Goal: Information Seeking & Learning: Learn about a topic

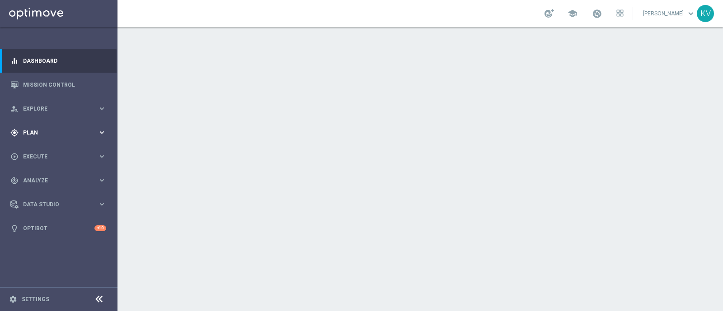
click at [43, 136] on div "gps_fixed Plan" at bounding box center [53, 133] width 87 height 8
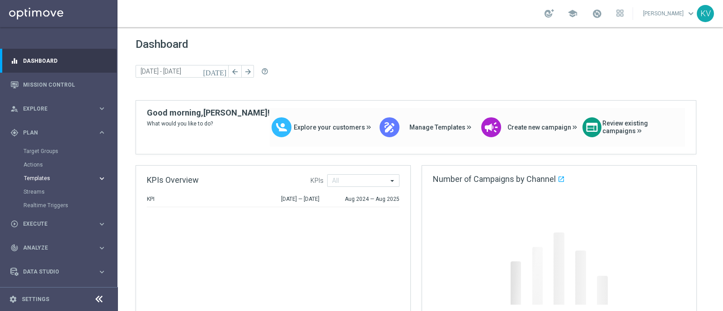
click at [46, 179] on span "Templates" at bounding box center [56, 178] width 65 height 5
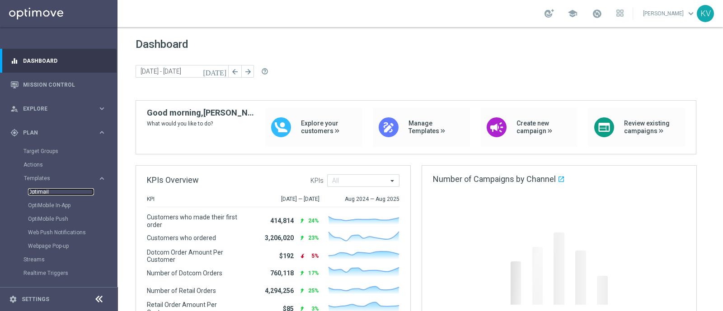
click at [43, 188] on link "Optimail" at bounding box center [61, 191] width 66 height 7
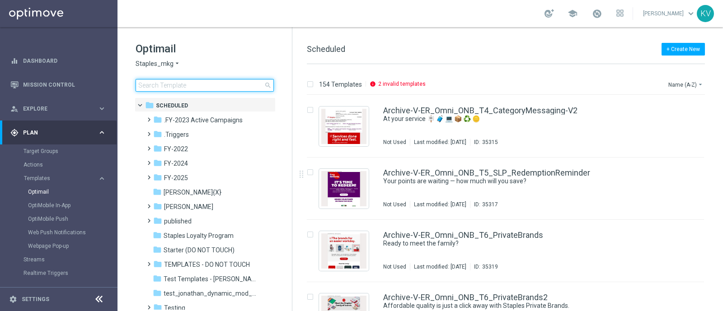
click at [151, 90] on input at bounding box center [205, 85] width 138 height 13
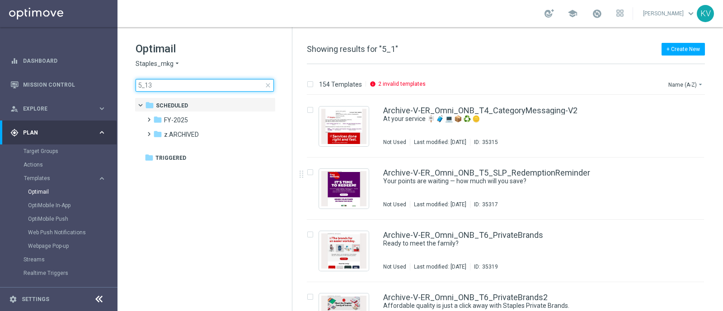
click at [155, 90] on input "5_13" at bounding box center [205, 85] width 138 height 13
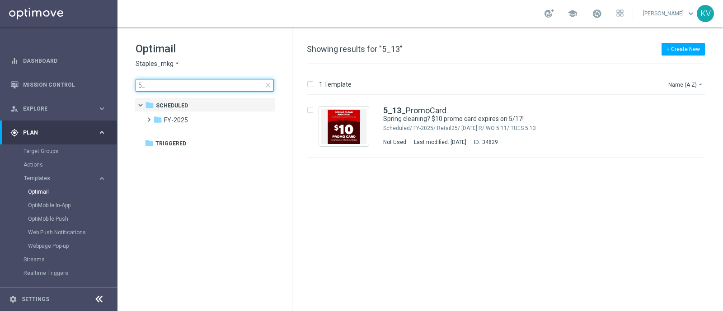
type input "5"
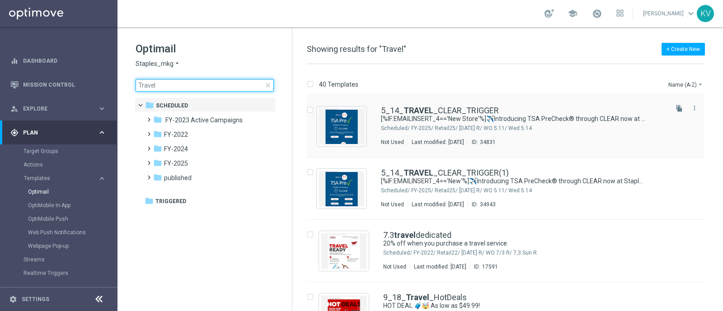
type input "Travel"
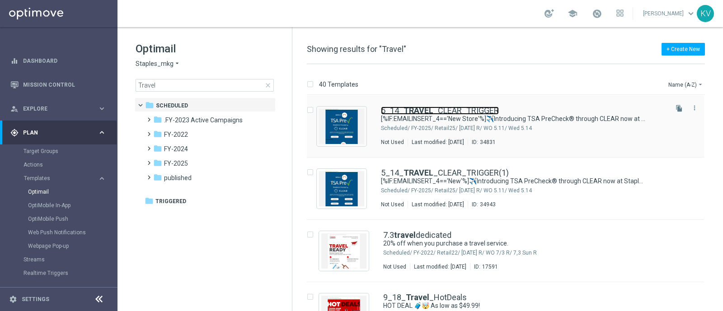
click at [485, 111] on link "5_14_ TRAVEL _CLEAR_TRIGGER" at bounding box center [440, 111] width 118 height 8
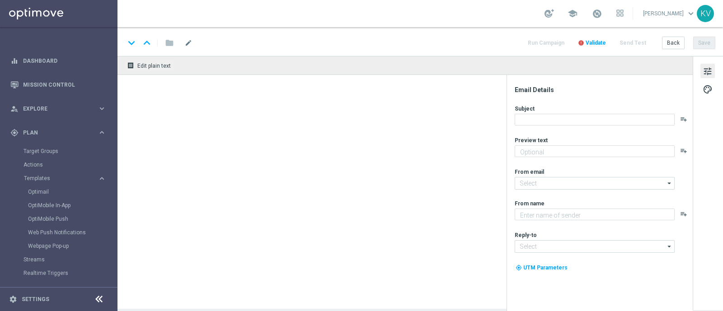
type textarea "[%IF:EMAILINSERT_4=='New Store'%]Fly through security.[%END:IF%][%ELSE%]Make se…"
type input "staples@connected.staples.com"
type textarea "Staples"
type input "info@staples.com"
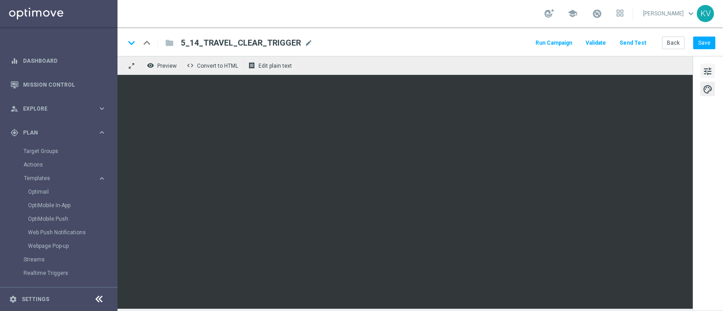
click at [706, 70] on span "tune" at bounding box center [708, 72] width 10 height 12
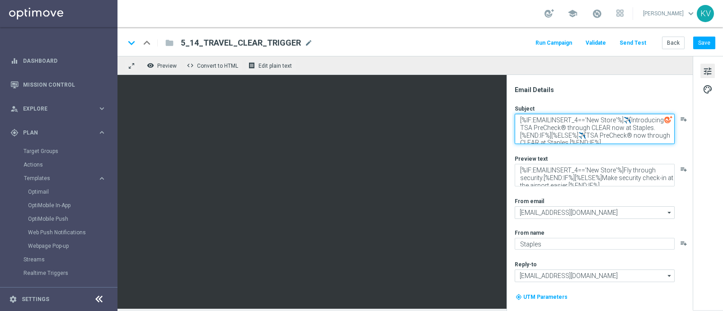
drag, startPoint x: 600, startPoint y: 121, endPoint x: 614, endPoint y: 122, distance: 13.6
click at [614, 122] on textarea "[%IF:EMAILINSERT_4=='New Store'%]✈️Introducing TSA PreCheck® through CLEAR now …" at bounding box center [595, 129] width 160 height 30
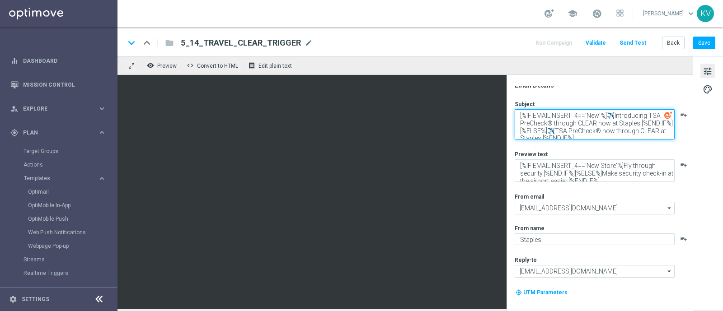
scroll to position [5, 0]
drag, startPoint x: 590, startPoint y: 126, endPoint x: 593, endPoint y: 145, distance: 19.3
click at [593, 145] on div "Subject [%IF:EMAILINSERT_4=='New'%]✈️Introducing TSA PreCheck® through CLEAR no…" at bounding box center [603, 212] width 177 height 227
type textarea "[%IF:EMAILINSERT_4=='New'%]✈️Introducing TSA PreCheck® through CLEAR now at Sta…"
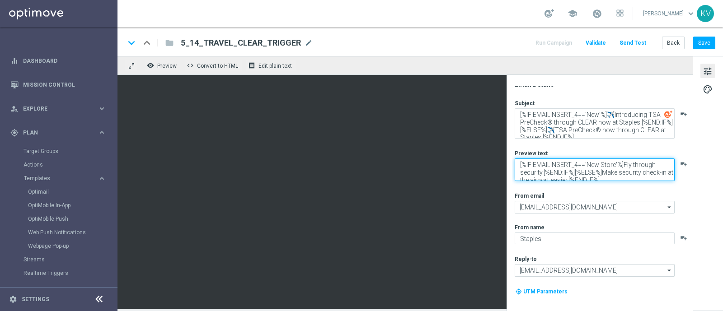
click at [614, 165] on textarea "[%IF:EMAILINSERT_4=='New Store'%]Fly through security.[%END:IF%][%ELSE%]Make se…" at bounding box center [595, 170] width 160 height 23
type textarea "[%IF:EMAILINSERT_4=='New'%]Fly through security.[%END:IF%][%ELSE%]Make security…"
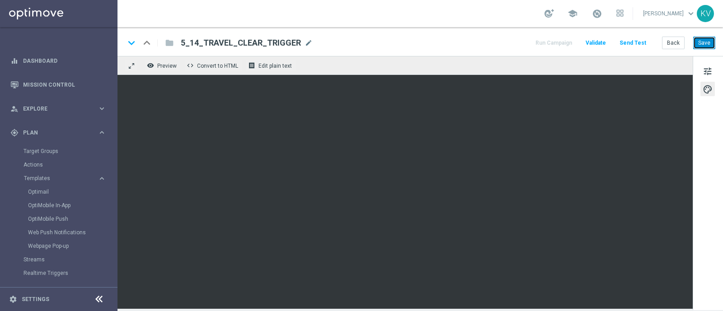
click at [707, 39] on button "Save" at bounding box center [704, 43] width 22 height 13
click at [645, 42] on button "Send Test" at bounding box center [632, 43] width 29 height 12
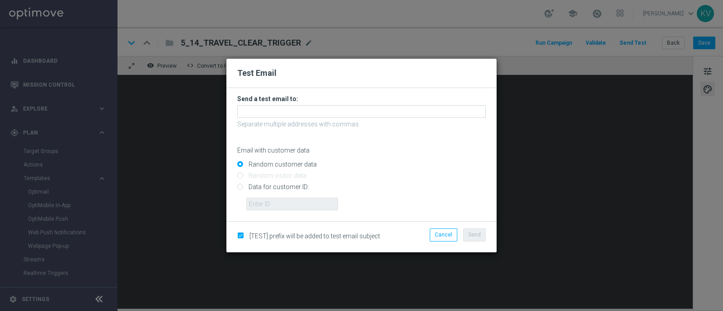
click at [283, 195] on input "Data for customer ID:" at bounding box center [361, 191] width 249 height 13
radio input "true"
click at [290, 208] on input "text" at bounding box center [292, 204] width 92 height 13
paste input "10000406249"
type input "10000406249"
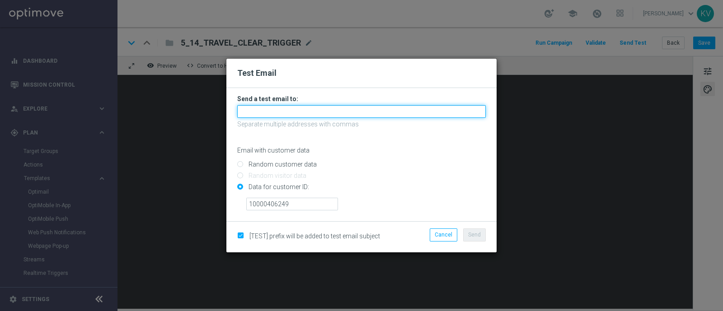
click at [300, 108] on input "text" at bounding box center [361, 111] width 249 height 13
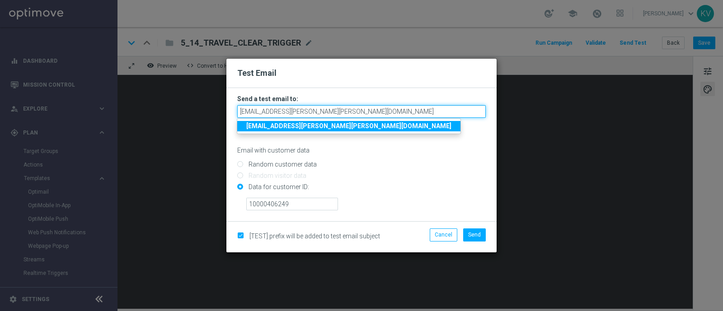
type input "kara.vetere@staples.com"
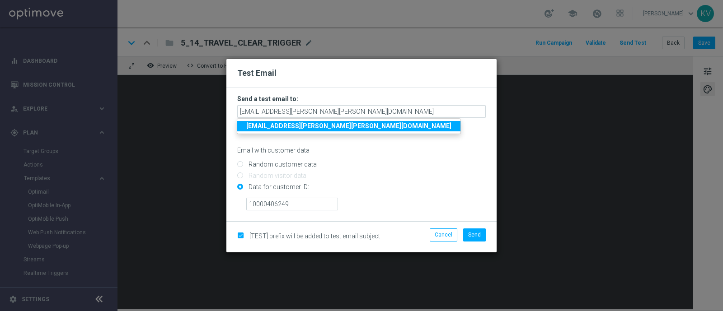
click at [304, 127] on strong "kara.vetere@staples.com" at bounding box center [348, 125] width 205 height 7
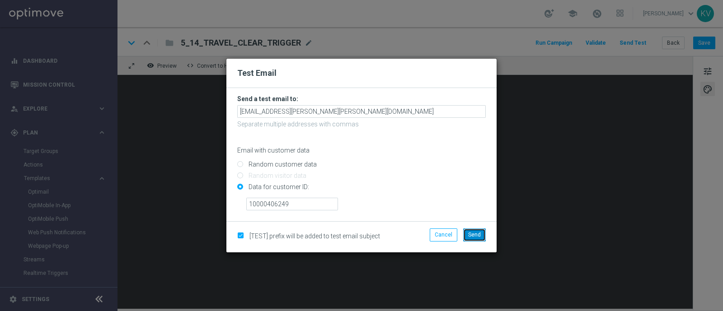
click at [476, 235] on span "Send" at bounding box center [474, 235] width 13 height 6
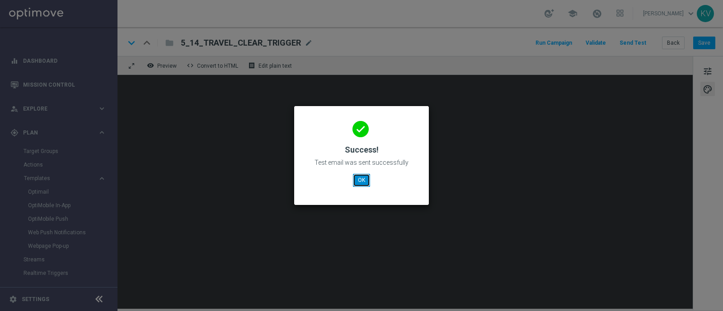
click at [355, 177] on button "OK" at bounding box center [361, 180] width 17 height 13
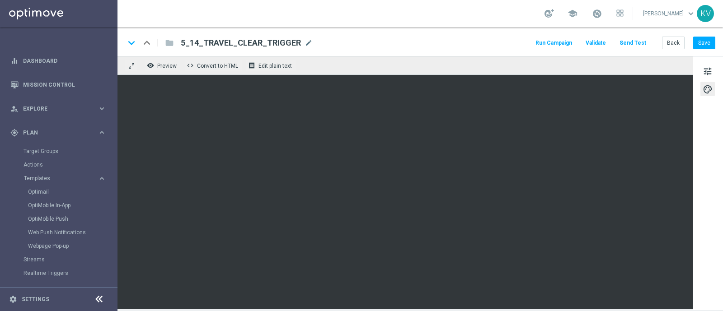
click at [635, 38] on button "Send Test" at bounding box center [632, 43] width 29 height 12
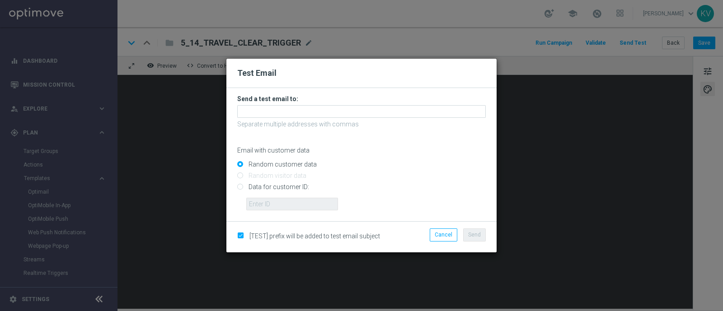
click at [283, 195] on input "Data for customer ID:" at bounding box center [361, 191] width 249 height 13
radio input "true"
click at [284, 200] on input "text" at bounding box center [292, 204] width 92 height 13
paste input "10000624883"
type input "10000624883"
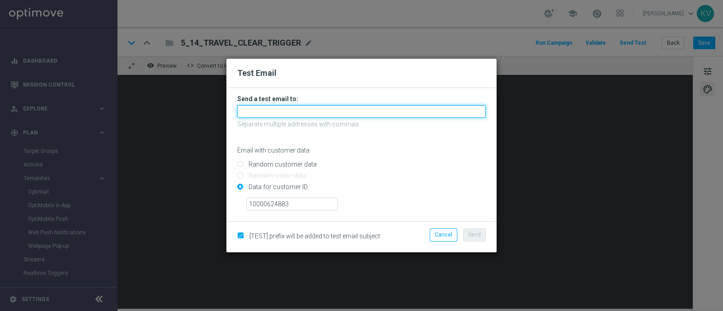
click at [285, 110] on input "text" at bounding box center [361, 111] width 249 height 13
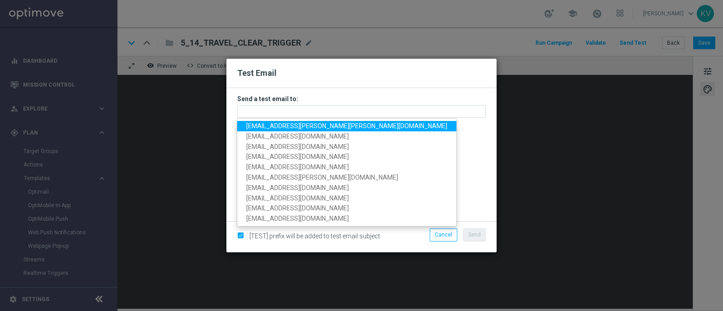
click at [294, 127] on span "kara.vetere@staples.com" at bounding box center [346, 125] width 201 height 7
type input "kara.vetere@staples.com"
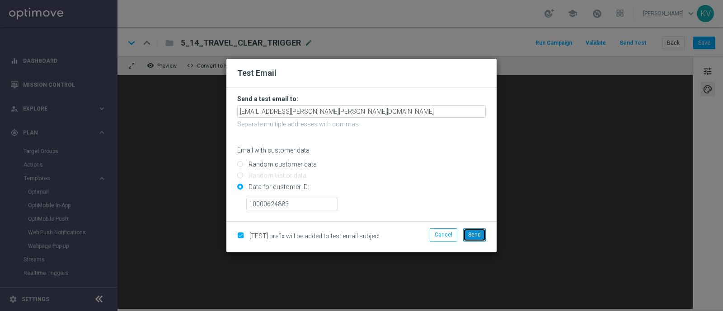
click at [467, 238] on button "Send" at bounding box center [474, 235] width 23 height 13
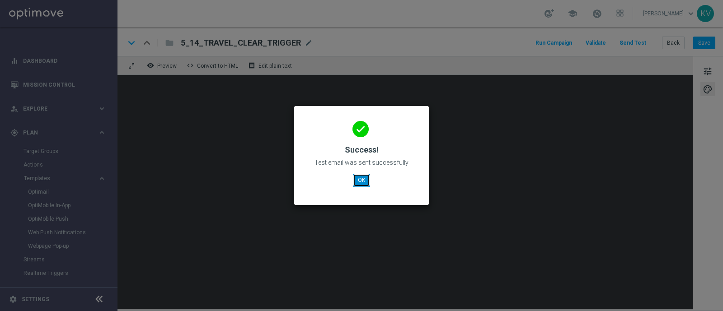
click at [364, 180] on button "OK" at bounding box center [361, 180] width 17 height 13
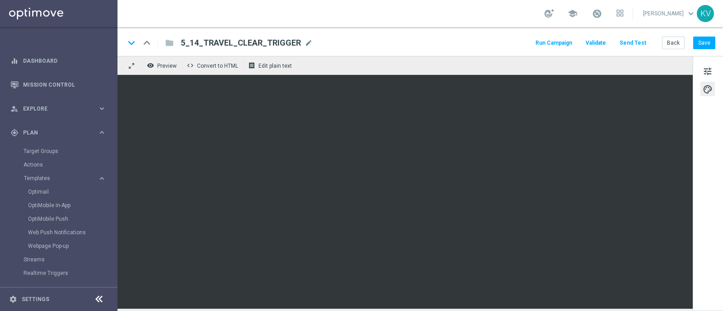
click at [635, 42] on button "Send Test" at bounding box center [632, 43] width 29 height 12
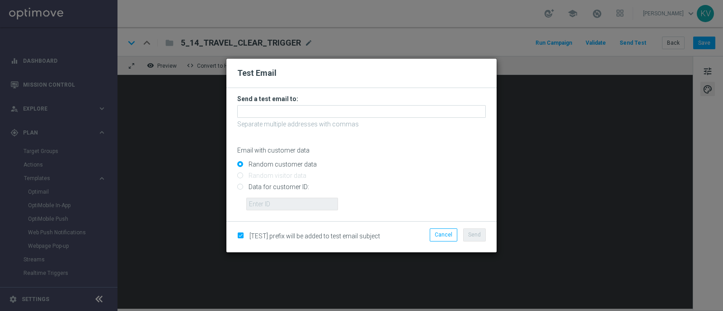
click at [297, 188] on input "Data for customer ID:" at bounding box center [361, 191] width 249 height 13
radio input "true"
click at [298, 198] on input "text" at bounding box center [292, 204] width 92 height 13
paste input "10000628582"
type input "10000628582"
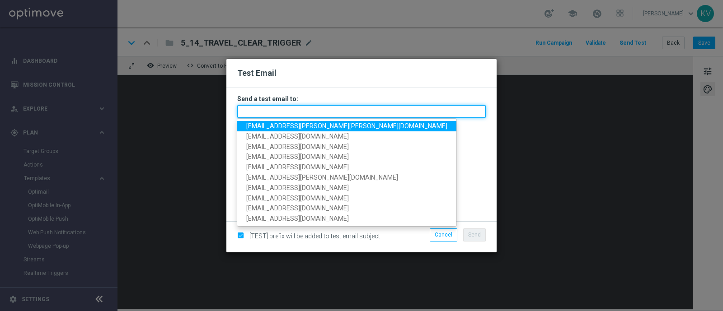
click at [292, 110] on input "text" at bounding box center [361, 111] width 249 height 13
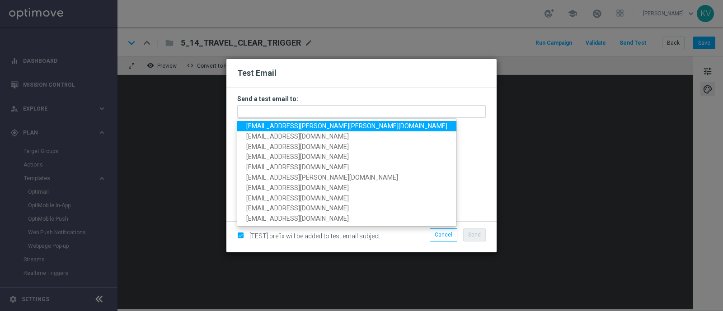
click at [280, 127] on span "kara.vetere@staples.com" at bounding box center [346, 125] width 201 height 7
type input "kara.vetere@staples.com"
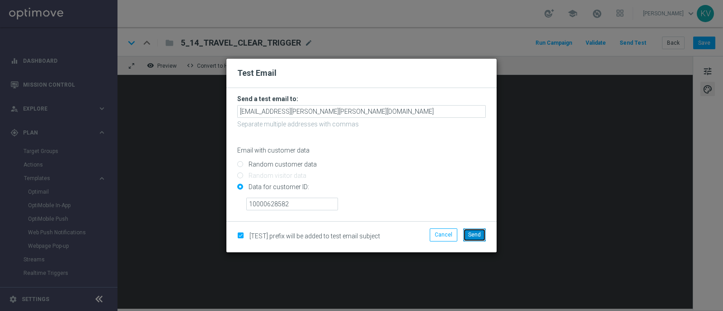
click at [476, 240] on button "Send" at bounding box center [474, 235] width 23 height 13
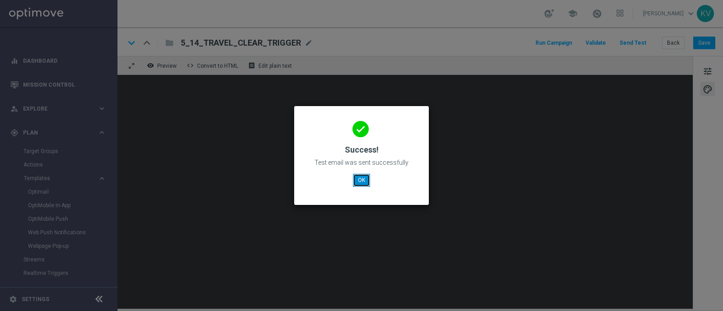
click at [366, 179] on button "OK" at bounding box center [361, 180] width 17 height 13
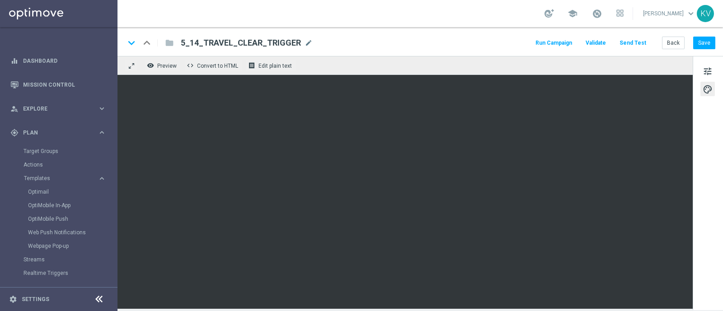
click at [636, 41] on button "Send Test" at bounding box center [632, 43] width 29 height 12
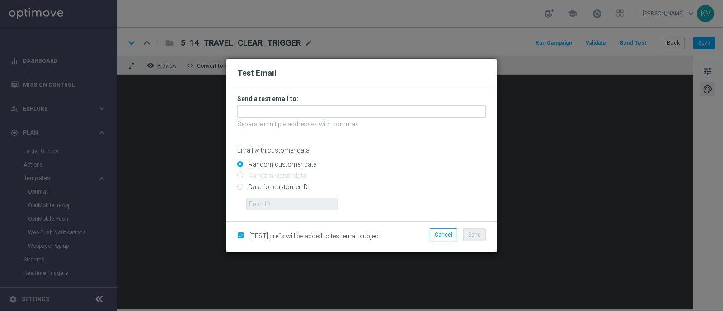
click at [298, 185] on input "Data for customer ID:" at bounding box center [361, 191] width 249 height 13
radio input "true"
click at [298, 213] on form "Send a test email to: Separate multiple addresses with commas Email with custom…" at bounding box center [361, 154] width 270 height 133
click at [298, 210] on input "text" at bounding box center [292, 204] width 92 height 13
paste input "10000707973"
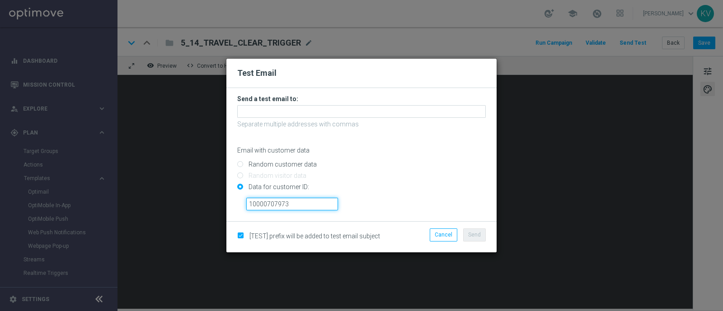
type input "10000707973"
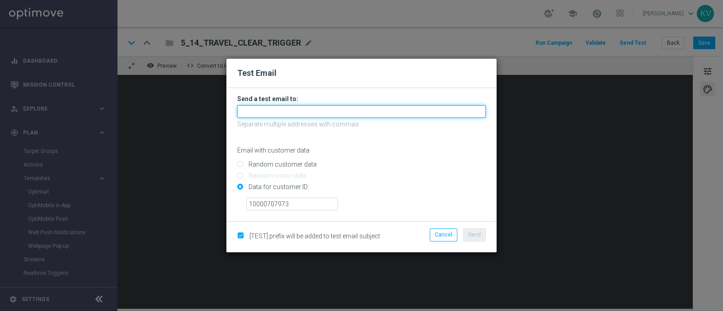
click at [276, 107] on input "text" at bounding box center [361, 111] width 249 height 13
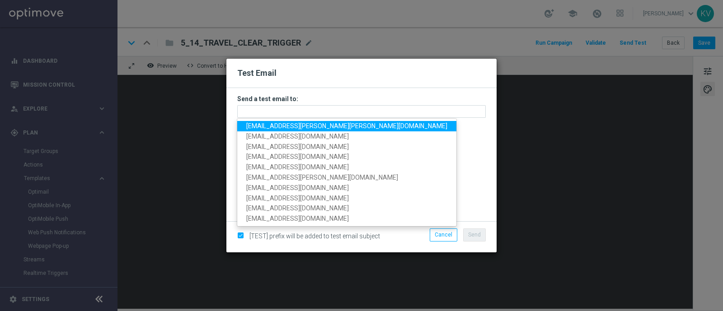
click at [311, 122] on span "kara.vetere@staples.com" at bounding box center [346, 125] width 201 height 7
type input "kara.vetere@staples.com"
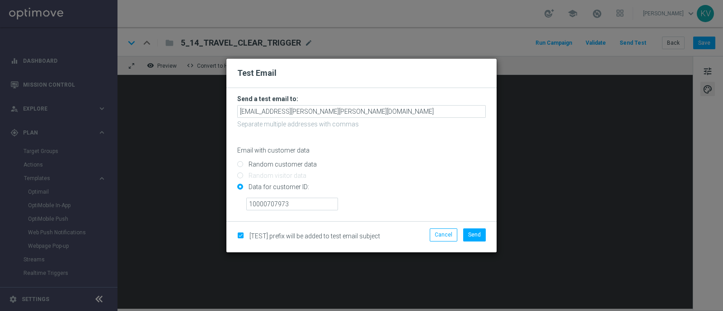
click at [479, 226] on div "[TEST] prefix will be added to test email subject Cancel Send" at bounding box center [361, 236] width 270 height 31
click at [480, 234] on span "Send" at bounding box center [474, 235] width 13 height 6
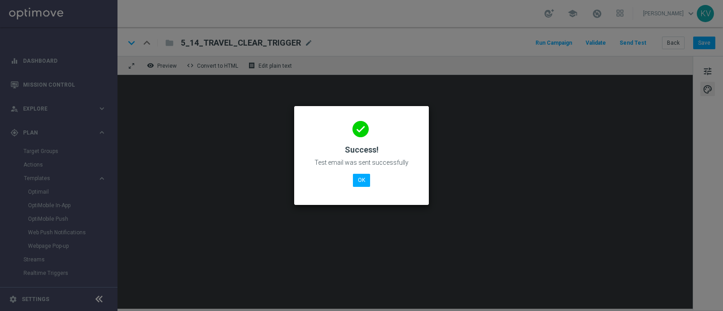
click at [365, 187] on div "done Success! Test email was sent successfully OK" at bounding box center [361, 154] width 113 height 79
click at [362, 179] on button "OK" at bounding box center [361, 180] width 17 height 13
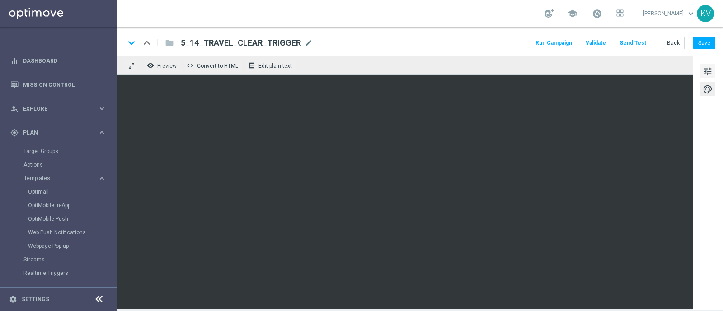
click at [706, 72] on span "tune" at bounding box center [708, 72] width 10 height 12
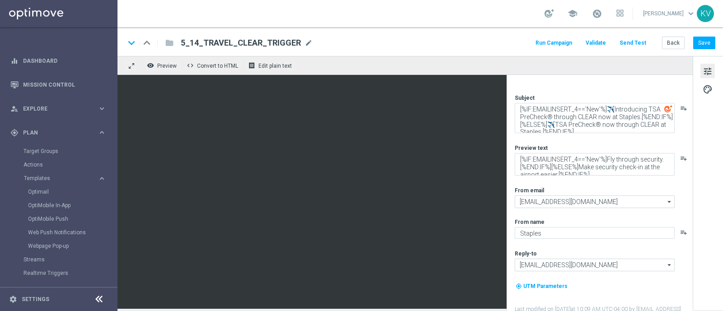
scroll to position [11, 0]
click at [306, 45] on span "mode_edit" at bounding box center [309, 43] width 8 height 8
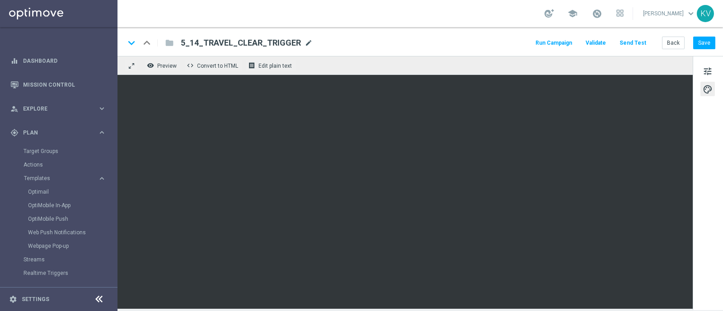
click at [307, 39] on span "mode_edit" at bounding box center [309, 43] width 8 height 8
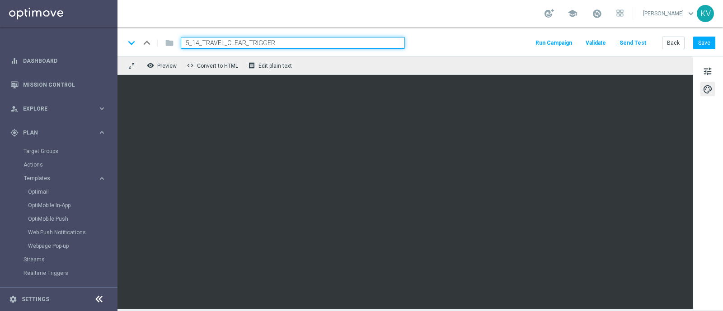
click at [307, 43] on input "5_14_TRAVEL_CLEAR_TRIGGER" at bounding box center [293, 43] width 224 height 12
click at [705, 42] on button "Save" at bounding box center [704, 43] width 22 height 13
click at [38, 192] on link "Optimail" at bounding box center [61, 191] width 66 height 7
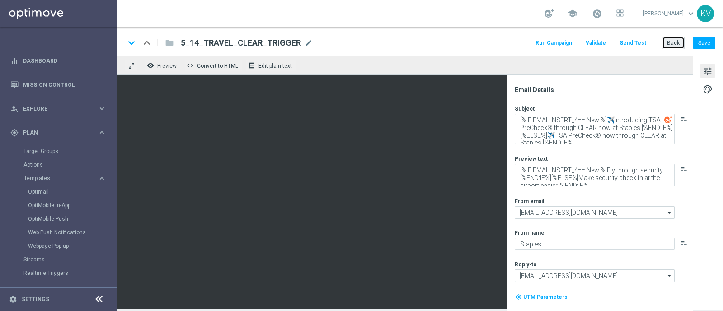
click at [677, 41] on button "Back" at bounding box center [673, 43] width 23 height 13
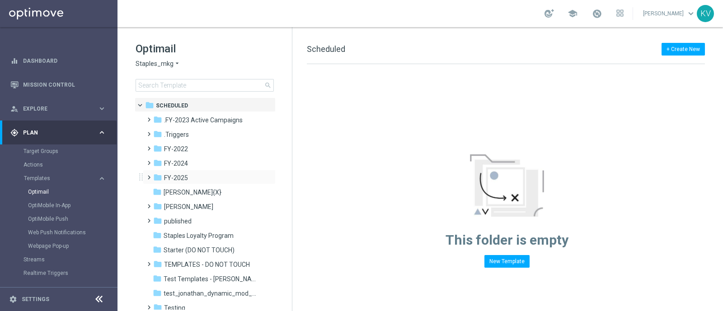
click at [149, 175] on span at bounding box center [147, 174] width 4 height 4
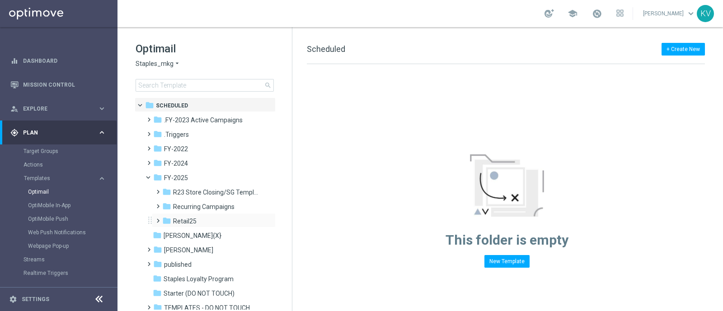
click at [155, 219] on span at bounding box center [156, 217] width 4 height 4
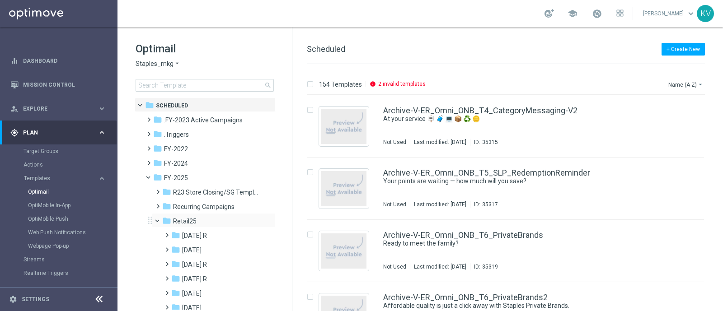
scroll to position [104, 0]
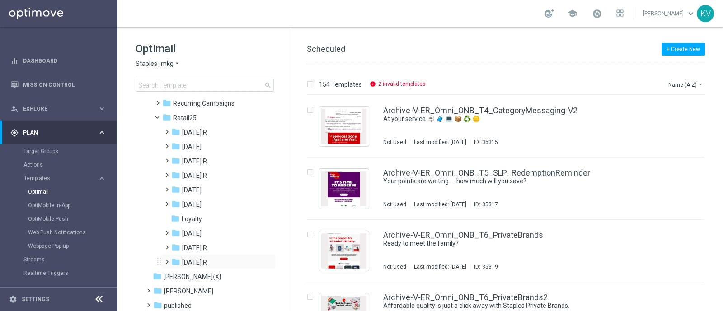
click at [167, 260] on span at bounding box center [165, 258] width 4 height 4
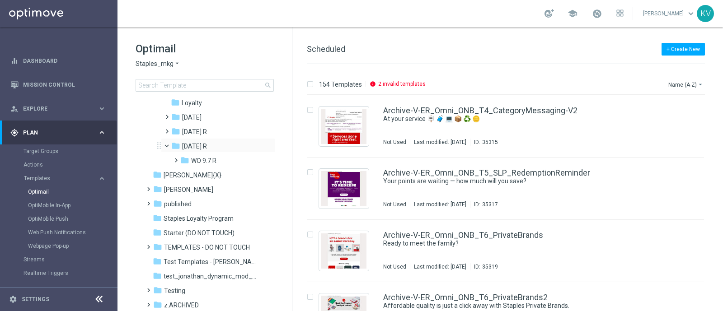
scroll to position [222, 0]
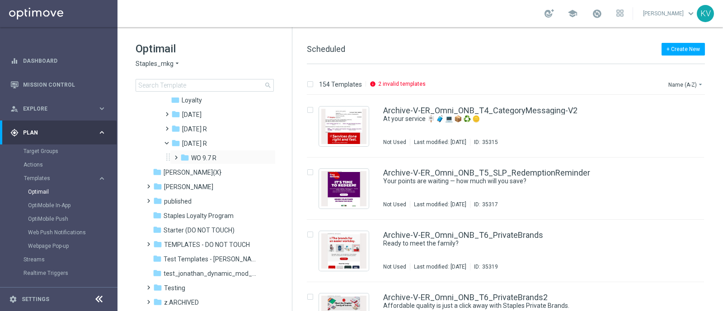
click at [174, 155] on span at bounding box center [174, 154] width 4 height 4
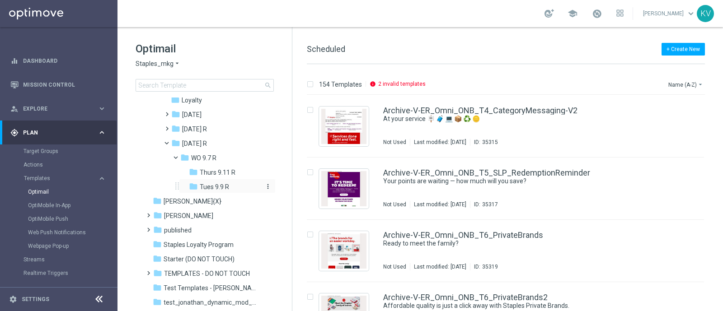
click at [221, 184] on span "Tues 9.9 R" at bounding box center [214, 187] width 29 height 8
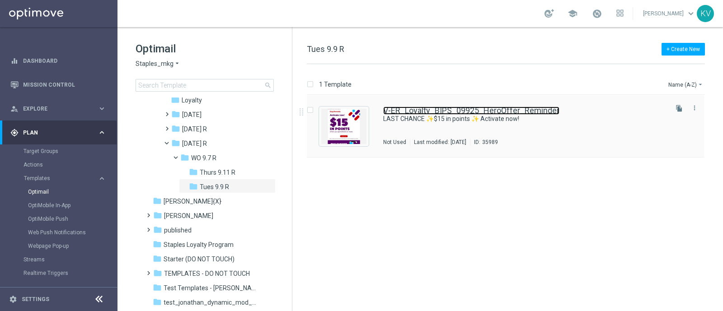
click at [483, 108] on link "V-ER_Loyalty_BIPS_09925_HeroOffer_Reminder" at bounding box center [471, 111] width 176 height 8
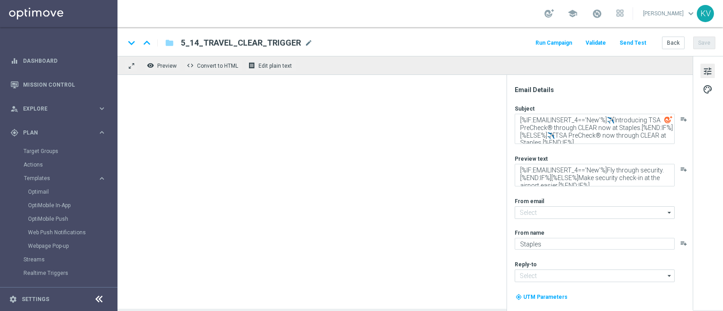
type input "V-ER_Loyalty_BIPS_09925_HeroOffer_Reminder"
type textarea "LAST CHANCE ✨$15 in points ✨ Activate now!"
type textarea "It's time to earn when you shop."
type input "staples@connected.staples.com"
type input "info@staples.com"
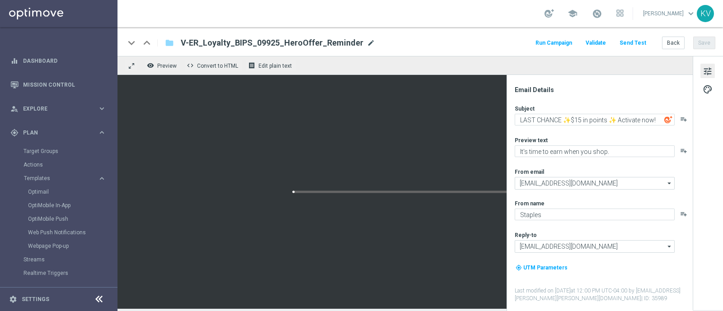
click at [367, 42] on span "mode_edit" at bounding box center [371, 43] width 8 height 8
click at [667, 44] on button "Back" at bounding box center [673, 43] width 23 height 13
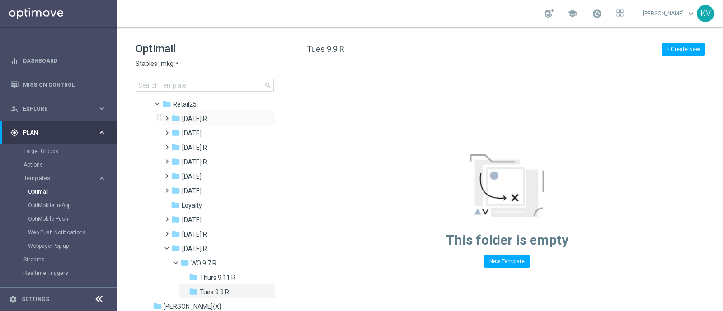
scroll to position [127, 0]
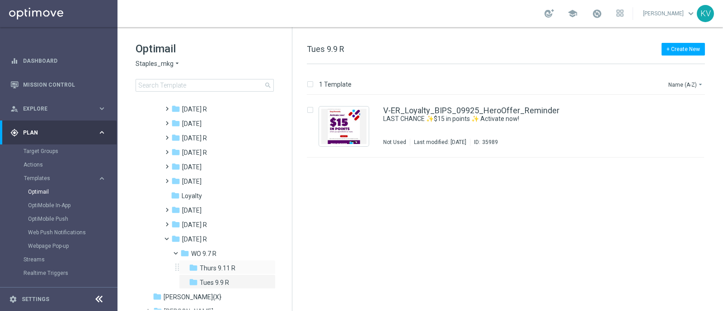
click at [218, 260] on div "folder Thurs 9.11 R more_vert" at bounding box center [227, 267] width 97 height 14
click at [223, 268] on span "Thurs 9.11 R" at bounding box center [218, 268] width 36 height 8
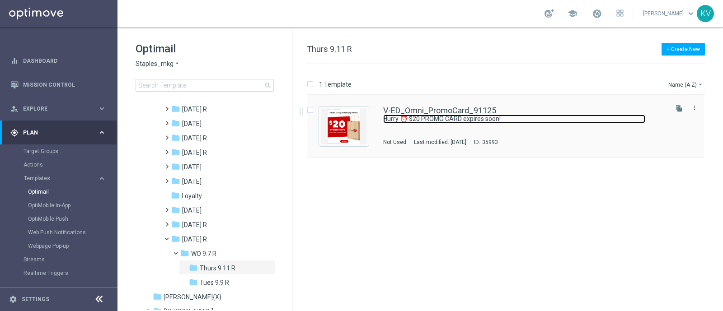
click at [452, 120] on link "Hurry ⏰ $20 PROMO CARD expires soon!" at bounding box center [514, 119] width 262 height 9
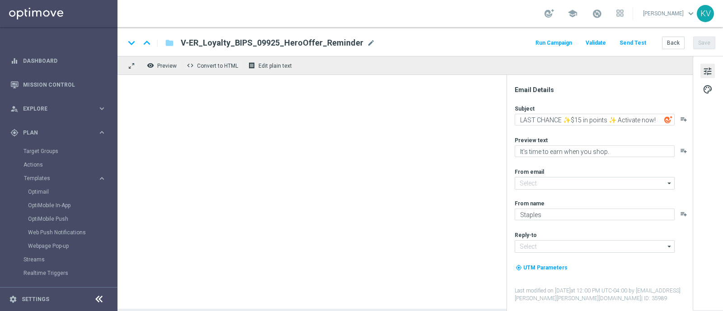
type input "V-ED_Omni_PromoCard_91125"
type textarea "Hurry ⏰ $20 PROMO CARD expires soon!"
type textarea "Ready in the app — redeem in store by 9/13/25."
type input "staples@connected.staples.com"
type input "info@staples.com"
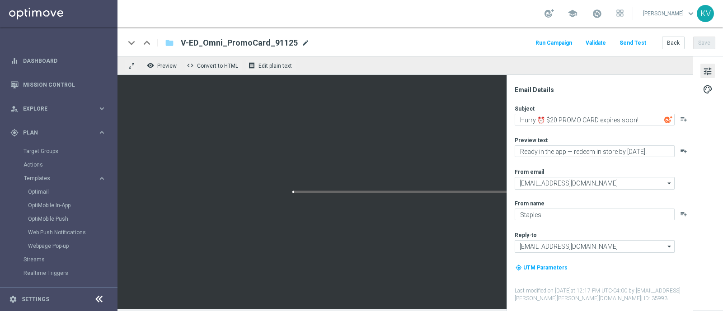
click at [304, 44] on span "mode_edit" at bounding box center [305, 43] width 8 height 8
click at [673, 46] on button "Back" at bounding box center [673, 43] width 23 height 13
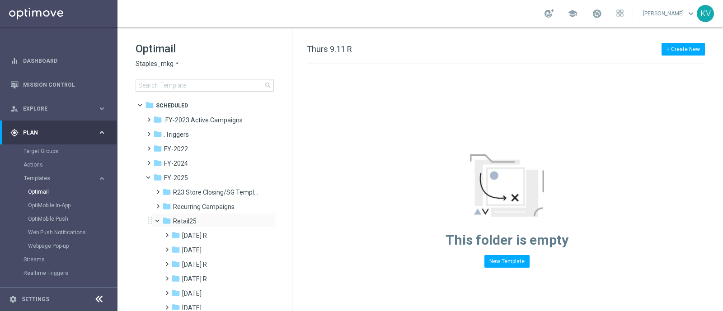
click at [160, 221] on span at bounding box center [162, 219] width 4 height 4
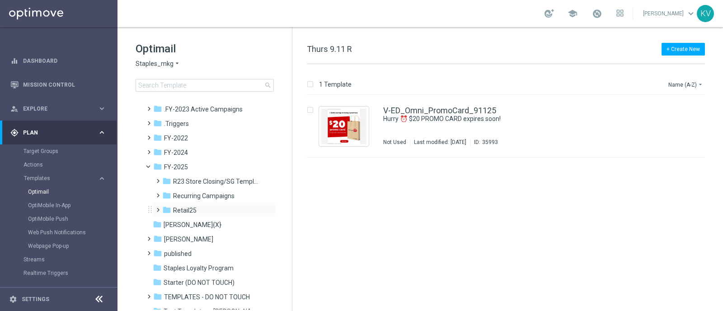
scroll to position [12, 0]
click at [154, 207] on span at bounding box center [156, 205] width 4 height 4
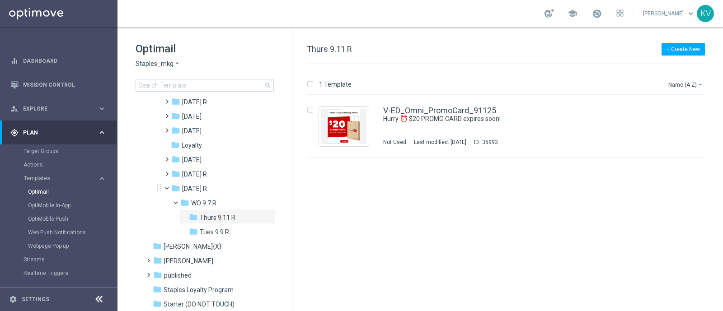
scroll to position [170, 0]
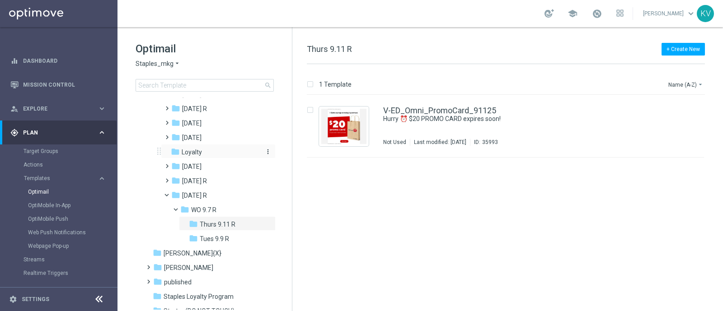
click at [179, 149] on icon "folder" at bounding box center [175, 151] width 9 height 9
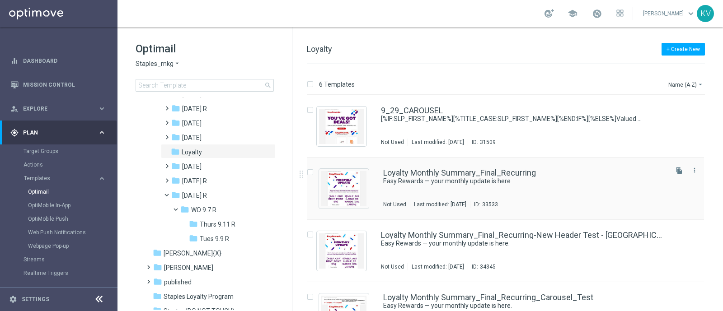
click at [496, 168] on div "Loyalty Monthly Summary_Final_Recurring Easy Rewards — your monthly update is h…" at bounding box center [505, 189] width 397 height 62
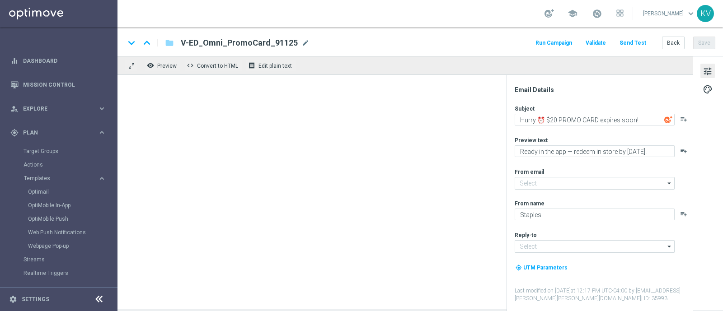
type textarea "Easy Rewards — your monthly update is here."
type textarea "Redeem your points to save on your next purchase!"
type input "staples@connected.staples.com"
type input "info@staples.com"
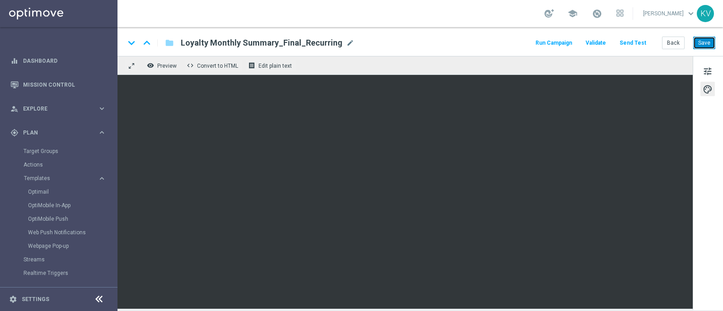
click at [709, 46] on button "Save" at bounding box center [704, 43] width 22 height 13
click at [346, 44] on span "mode_edit" at bounding box center [350, 43] width 8 height 8
click at [678, 41] on button "Back" at bounding box center [673, 43] width 23 height 13
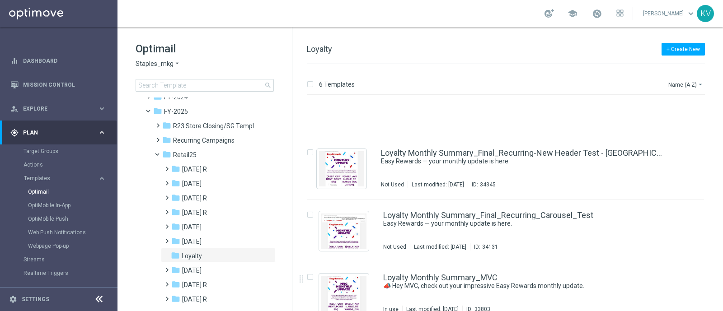
scroll to position [158, 0]
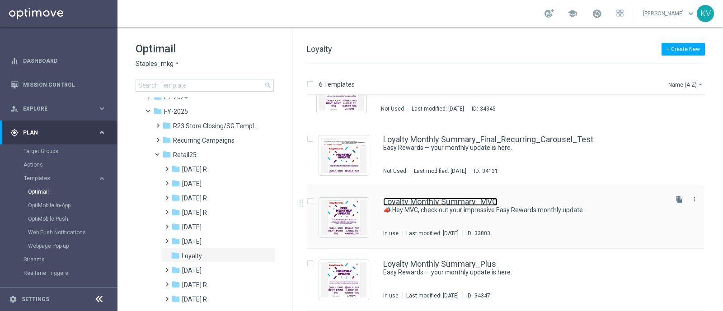
click at [456, 200] on link "Loyalty Monthly Summary_MVC" at bounding box center [440, 202] width 114 height 8
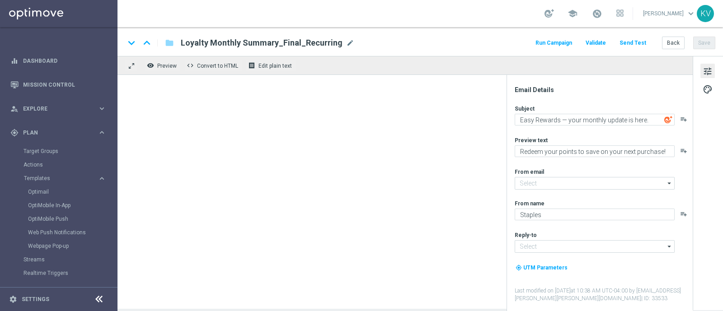
type input "staples@connected.staples.com"
type input "info@staples.com"
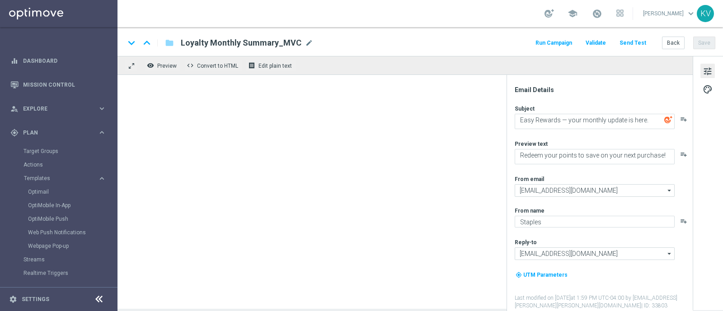
type input "Loyalty Monthly Summary_MVC"
type textarea "📣 Hey MVC, check out your impressive Easy Rewards monthly update."
type textarea "See what you’ve earned and get ready to redeem your points."
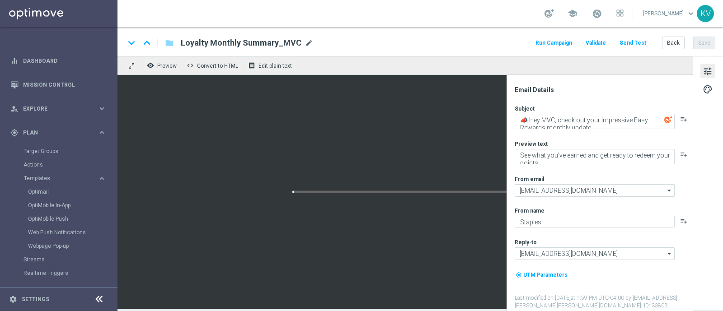
click at [305, 40] on span "mode_edit" at bounding box center [309, 43] width 8 height 8
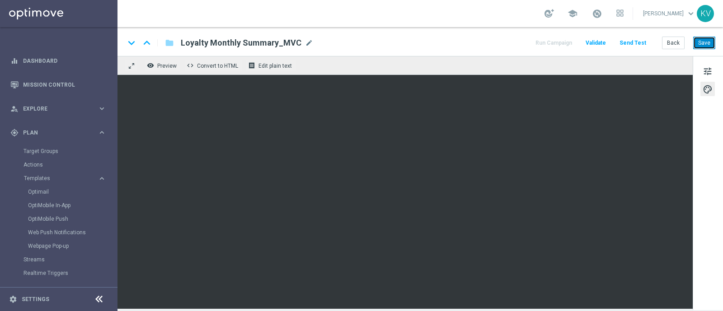
click at [706, 39] on button "Save" at bounding box center [704, 43] width 22 height 13
click at [672, 40] on button "Back" at bounding box center [673, 43] width 23 height 13
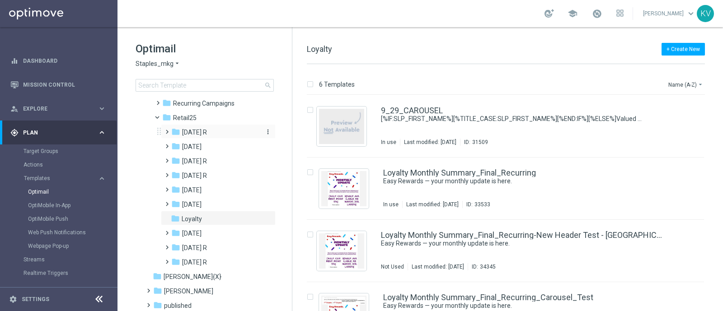
scroll to position [130, 0]
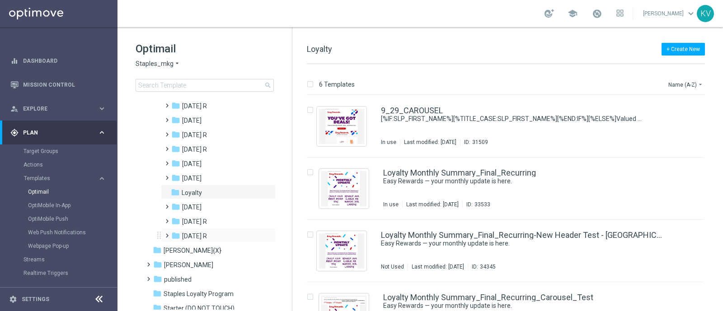
click at [167, 234] on span at bounding box center [165, 232] width 4 height 4
click at [176, 248] on span at bounding box center [174, 247] width 4 height 4
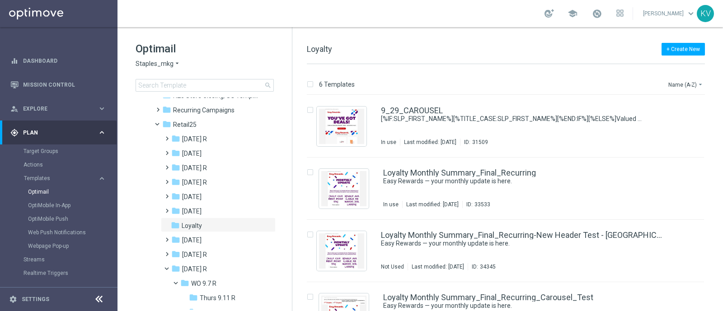
scroll to position [96, 0]
click at [167, 150] on span at bounding box center [165, 150] width 4 height 4
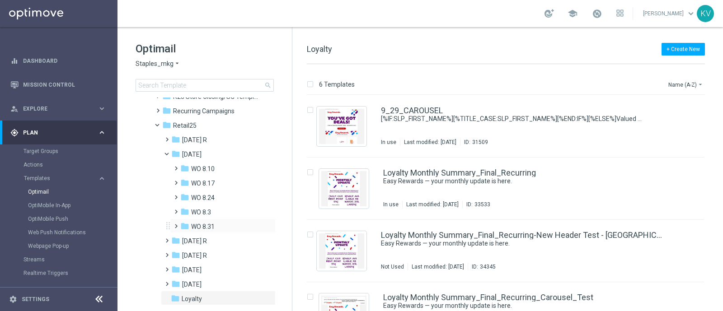
click at [176, 223] on span at bounding box center [174, 223] width 4 height 4
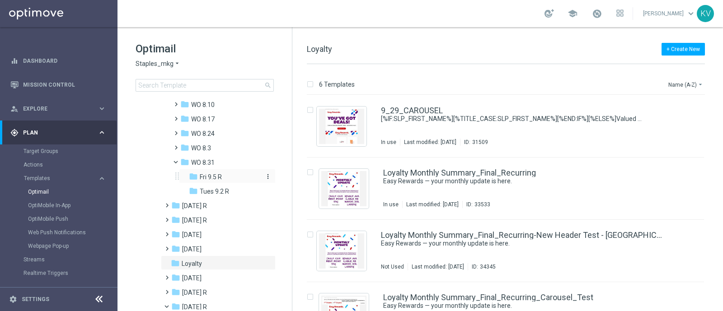
click at [226, 173] on div "folder Fri 9.5 R" at bounding box center [226, 177] width 74 height 10
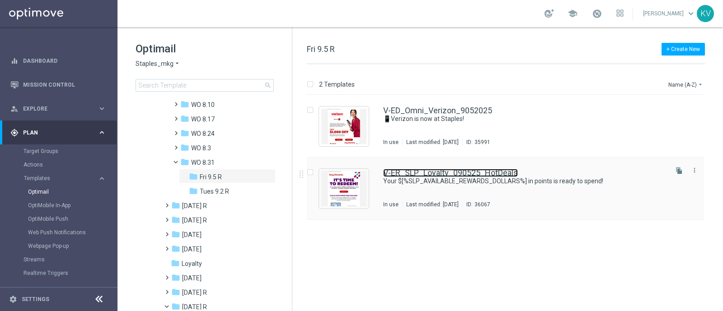
click at [402, 169] on link "V-ER_SLP_Loyalty_090525_HotDeals" at bounding box center [450, 173] width 135 height 8
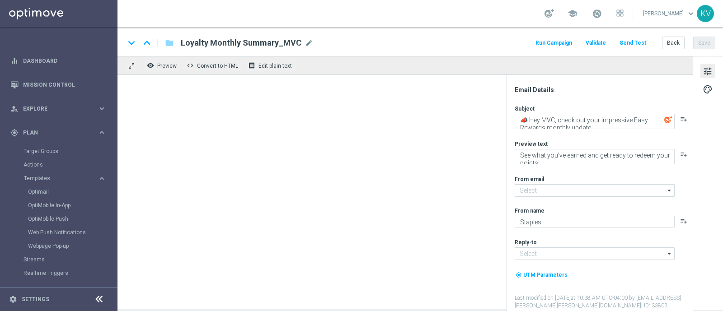
type textarea "Your $[%SLP_AVAILABLE_REWARDS_DOLLARS%] in points is ready to spend!"
type textarea "Redeem now and save on these top deals."
type input "staples@connected.staples.com"
type input "info@staples.com"
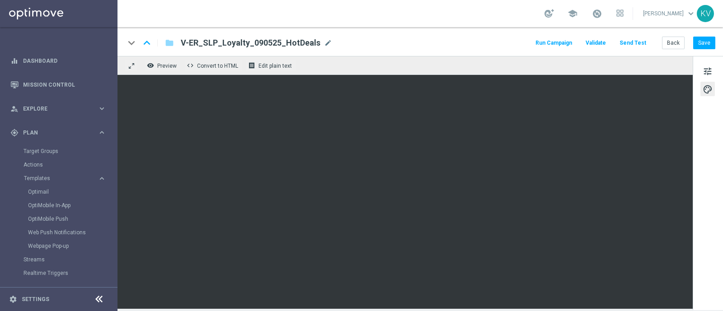
click at [433, 17] on div "school Kara Vetere keyboard_arrow_down KV" at bounding box center [421, 13] width 606 height 27
click at [55, 80] on link "Mission Control" at bounding box center [64, 85] width 83 height 24
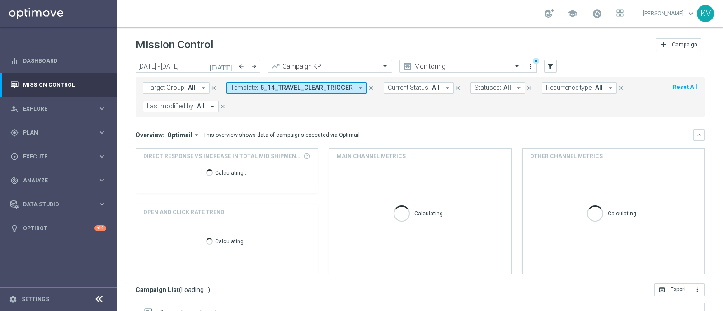
click at [315, 90] on span "5_14_TRAVEL_CLEAR_TRIGGER" at bounding box center [306, 88] width 93 height 8
click at [341, 93] on button "Template: 5_14_TRAVEL_CLEAR_TRIGGER arrow_drop_down" at bounding box center [296, 88] width 141 height 12
click at [342, 89] on span "5_14_TRAVEL_CLEAR_TRIGGER" at bounding box center [306, 88] width 93 height 8
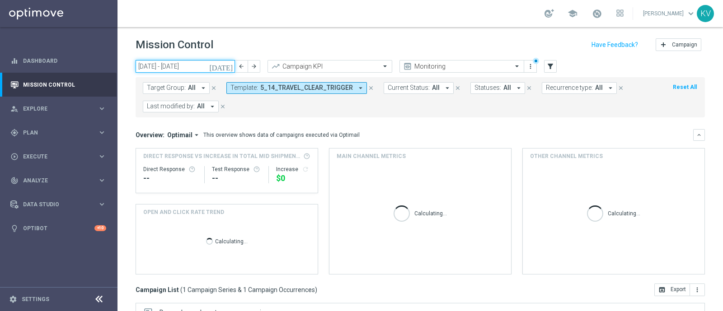
click at [202, 69] on input "01 Aug 2025 - 31 Aug 2025" at bounding box center [185, 66] width 99 height 13
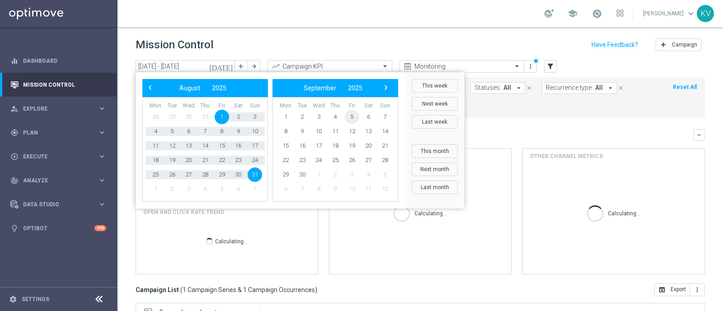
click at [352, 119] on span "5" at bounding box center [352, 117] width 14 height 14
click at [352, 119] on mini-dashboard "Overview: Optimail arrow_drop_down This overview shows data of campaigns execut…" at bounding box center [420, 201] width 569 height 166
type input "05 Sep 2025 - 03 Oct 2025"
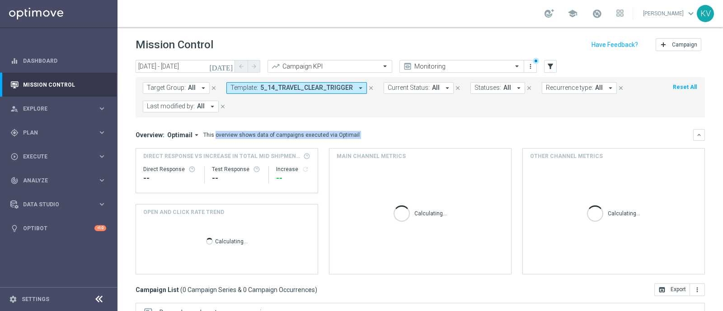
click at [264, 87] on span "5_14_TRAVEL_CLEAR_TRIGGER" at bounding box center [306, 88] width 93 height 8
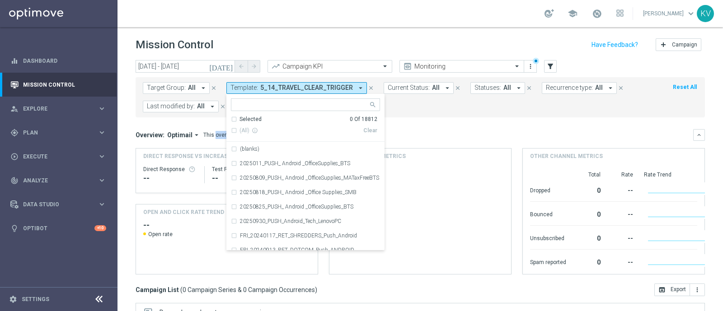
click at [289, 103] on input "text" at bounding box center [302, 105] width 132 height 8
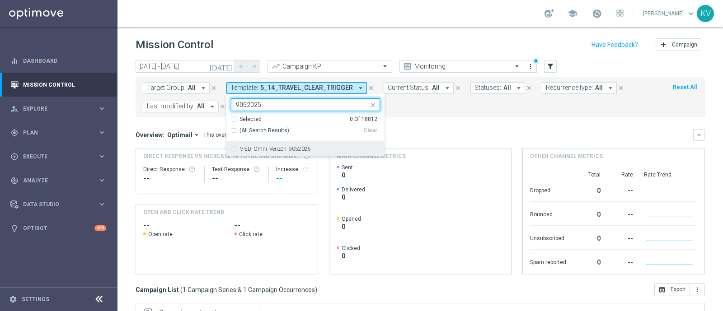
click at [304, 149] on label "V-ED_Omni_Verizon_9052025" at bounding box center [275, 148] width 71 height 5
type input "9052025"
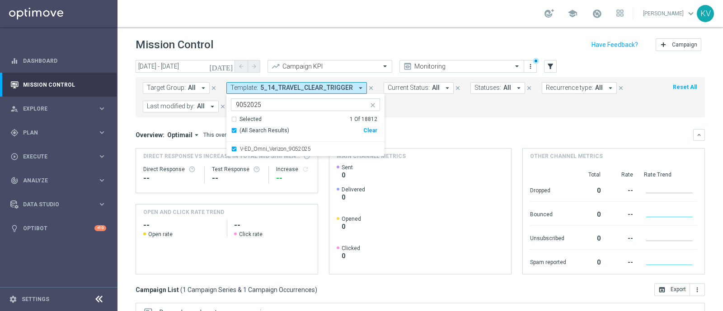
click at [420, 118] on mini-dashboard "Overview: Optimail arrow_drop_down This overview shows data of campaigns execut…" at bounding box center [420, 201] width 569 height 166
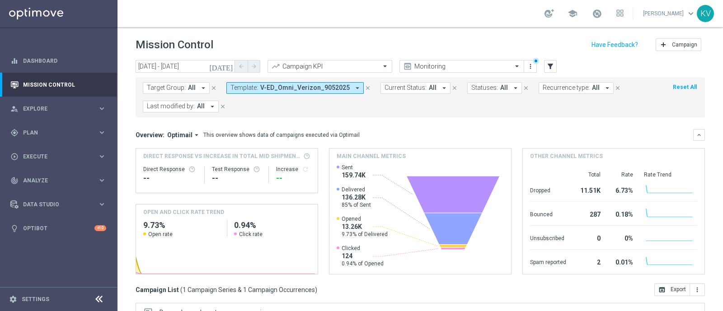
click at [285, 87] on span "V-ED_Omni_Verizon_9052025" at bounding box center [304, 88] width 89 height 8
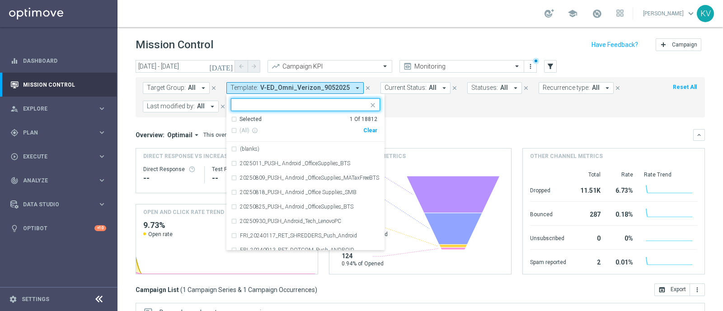
click at [0, 0] on div "Clear" at bounding box center [0, 0] width 0 height 0
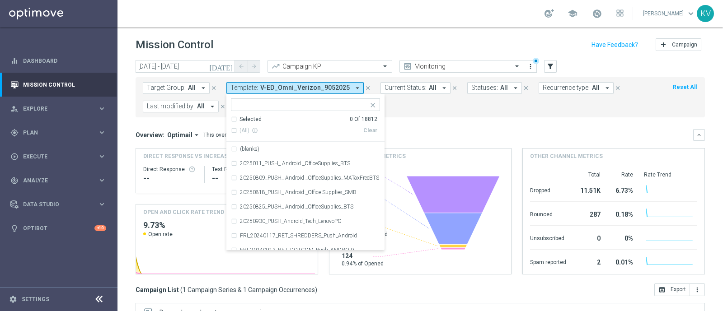
click at [396, 119] on mini-dashboard "Overview: Optimail arrow_drop_down This overview shows data of campaigns execut…" at bounding box center [420, 201] width 569 height 166
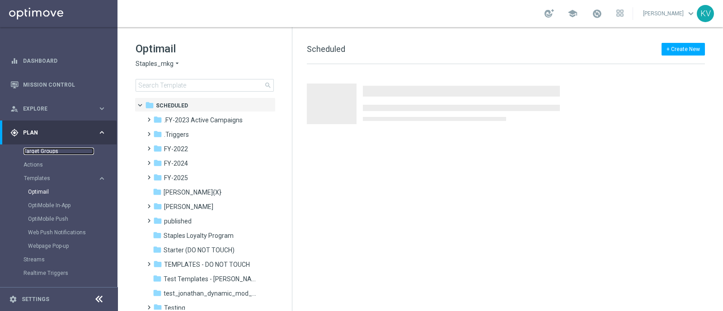
click at [44, 149] on link "Target Groups" at bounding box center [59, 151] width 71 height 7
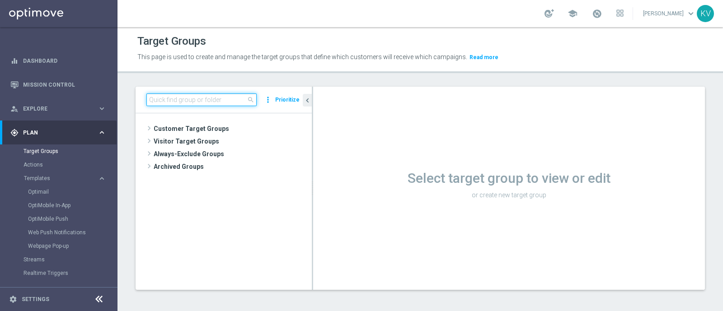
click at [190, 98] on input at bounding box center [201, 100] width 110 height 13
paste input "FRI_20250905_D_Omni_TSA_Check"
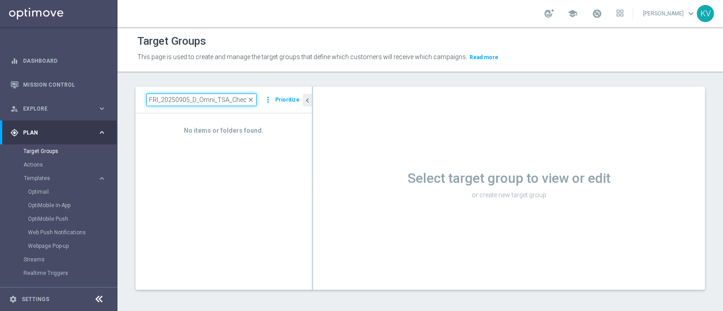
click at [190, 103] on input "FRI_20250905_D_Omni_TSA_Check" at bounding box center [201, 100] width 110 height 13
drag, startPoint x: 190, startPoint y: 101, endPoint x: 131, endPoint y: 103, distance: 59.2
click at [131, 103] on div "FRI_20250905_D_Omni_TSA_Check close more_vert Prioritize No items or folders fo…" at bounding box center [421, 195] width 606 height 217
click at [179, 103] on input "FRI_20250905_D_Omni_TSA_Check" at bounding box center [201, 100] width 110 height 13
drag, startPoint x: 236, startPoint y: 96, endPoint x: 282, endPoint y: 93, distance: 46.2
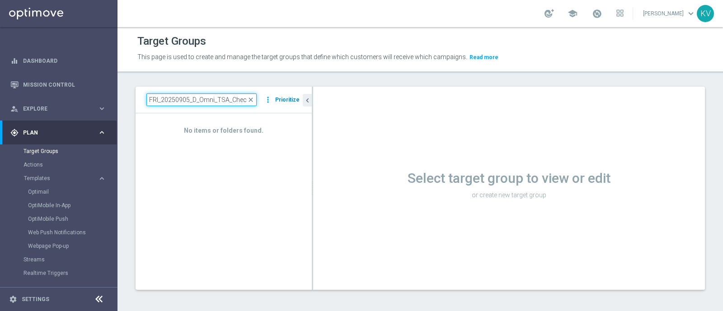
click at [282, 94] on div "FRI_20250905_D_Omni_TSA_Check close more_vert Prioritize" at bounding box center [223, 100] width 155 height 13
type input "FRI_20250905_D_Omni_TSA_Chec"
click at [180, 96] on input "FRI_20250905_D_Omni_TSA_Chec" at bounding box center [201, 100] width 110 height 13
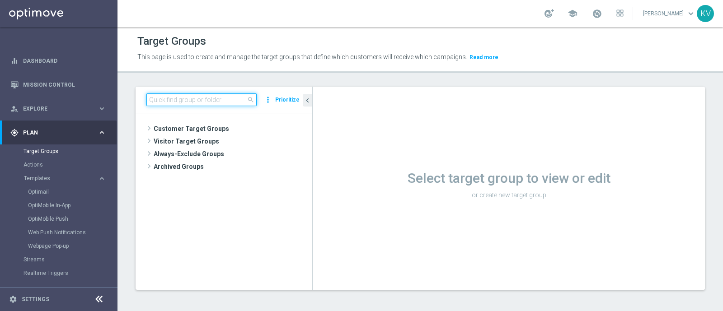
click at [180, 96] on input at bounding box center [201, 100] width 110 height 13
paste input "FRI_20250905_D_Omni_TSA_Check"
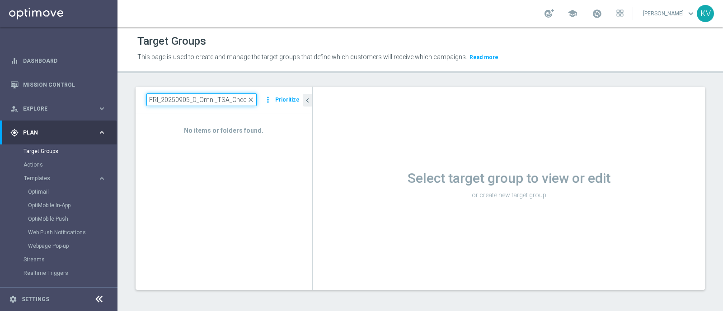
drag, startPoint x: 229, startPoint y: 96, endPoint x: 246, endPoint y: 96, distance: 16.7
click at [246, 96] on input "FRI_20250905_D_Omni_TSA_Check" at bounding box center [201, 100] width 110 height 13
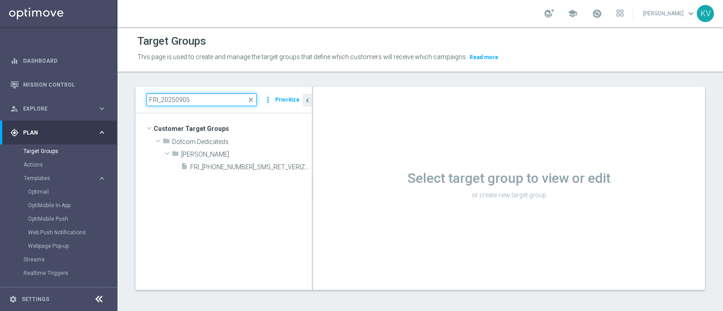
type input "FRI_20250905"
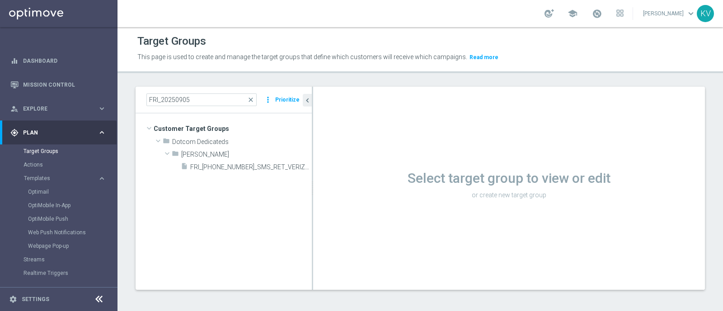
click at [671, 46] on div "Target Groups" at bounding box center [420, 42] width 566 height 18
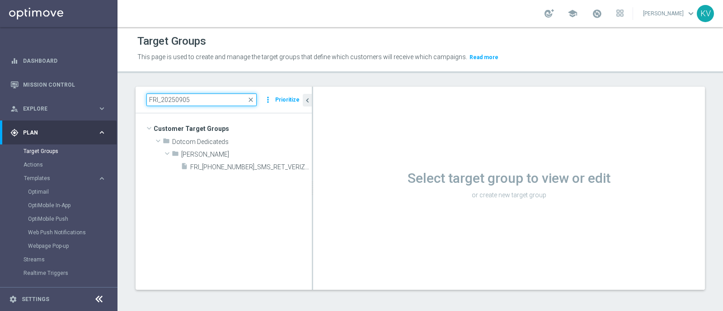
click at [217, 104] on input "FRI_20250905" at bounding box center [201, 100] width 110 height 13
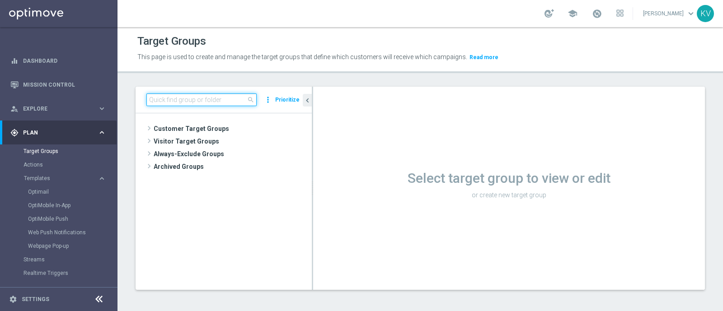
paste input "FRI_20250905_D_Omni_TSA_Check"
type input "FRI_20250905_D_Omni_TSA_Check"
click at [191, 94] on input at bounding box center [201, 100] width 110 height 13
paste input "FRI_20250905_D_Omni_TSA_Check"
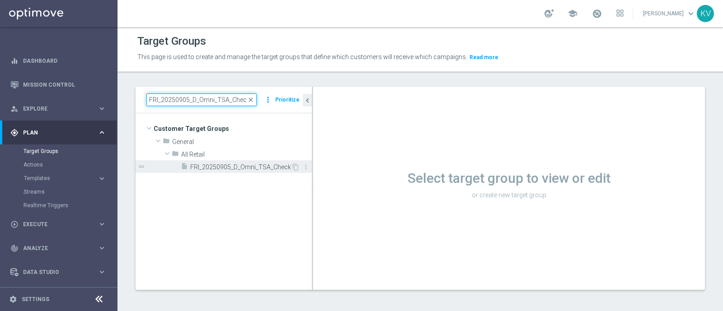
type input "FRI_20250905_D_Omni_TSA_Check"
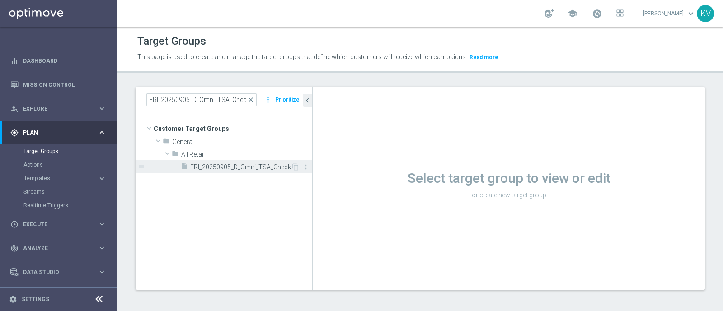
click at [227, 170] on span "FRI_20250905_D_Omni_TSA_Check" at bounding box center [240, 168] width 101 height 8
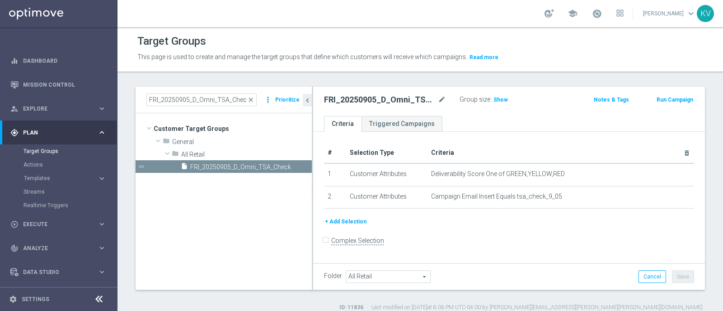
click at [509, 96] on div "Group size : Show" at bounding box center [505, 99] width 90 height 11
click at [498, 98] on span "Show" at bounding box center [501, 100] width 14 height 6
click at [498, 98] on span "350,144" at bounding box center [505, 101] width 22 height 9
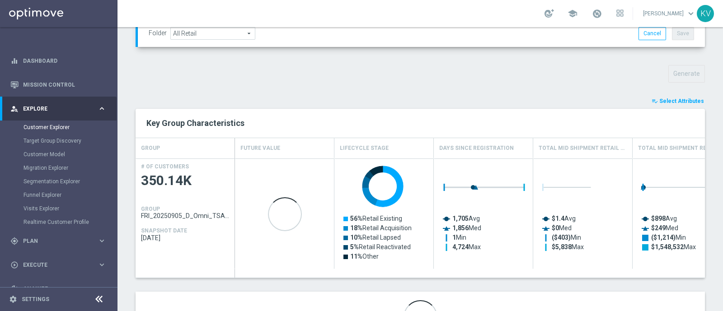
scroll to position [296, 0]
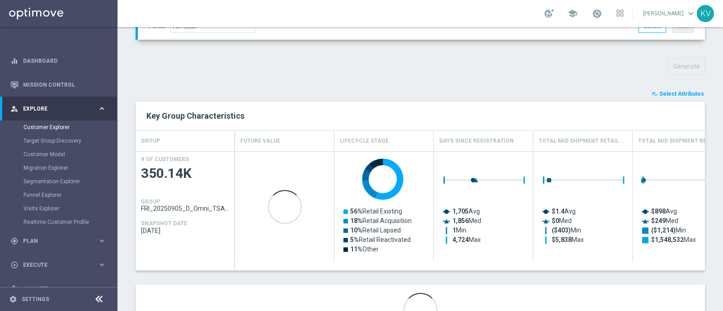
click at [675, 92] on span "Select Attributes" at bounding box center [681, 94] width 45 height 6
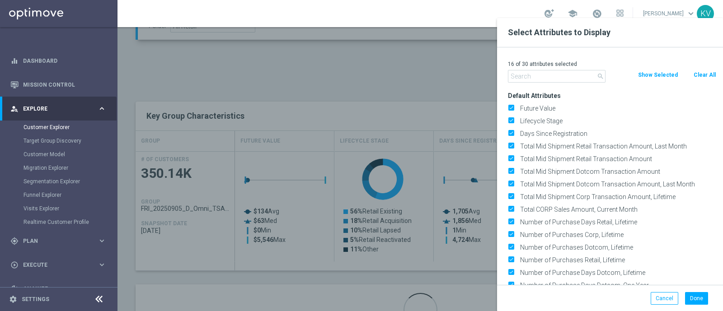
click at [701, 71] on button "Clear All" at bounding box center [705, 75] width 24 height 10
checkbox input "false"
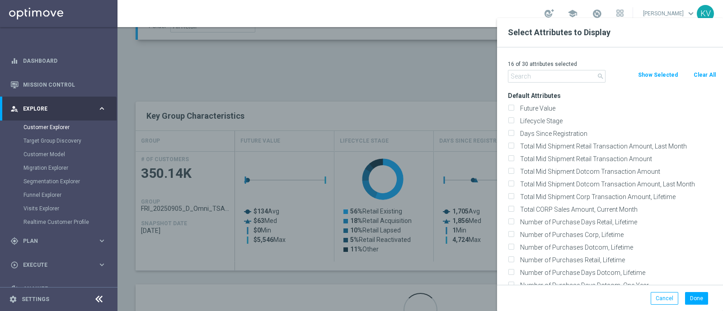
checkbox input "false"
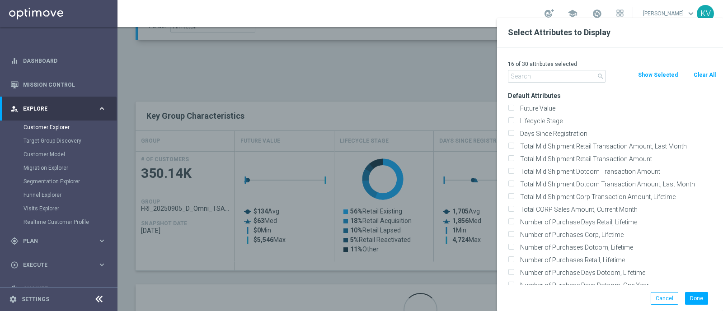
checkbox input "false"
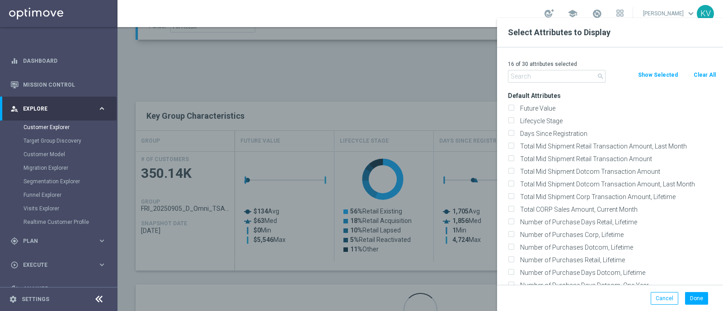
checkbox input "false"
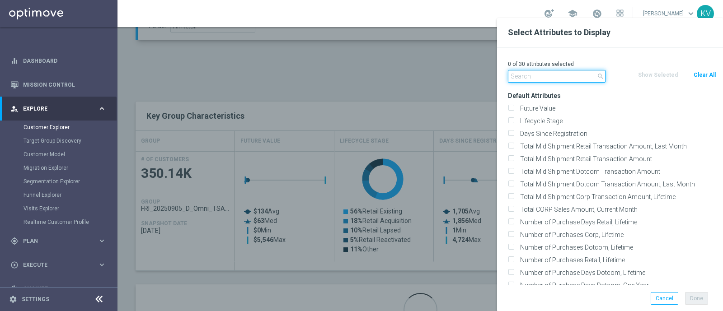
click at [562, 74] on input "text" at bounding box center [557, 76] width 98 height 13
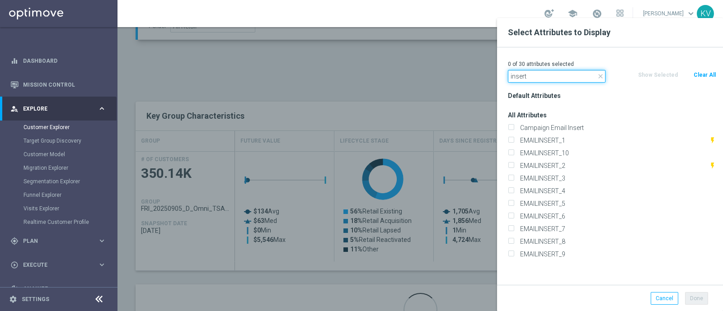
type input "insert"
click at [574, 174] on div "EMAILINSERT_3" at bounding box center [612, 178] width 222 height 13
click at [559, 175] on label "EMAILINSERT_3" at bounding box center [616, 178] width 199 height 8
click at [514, 177] on input "EMAILINSERT_3" at bounding box center [511, 180] width 6 height 6
checkbox input "true"
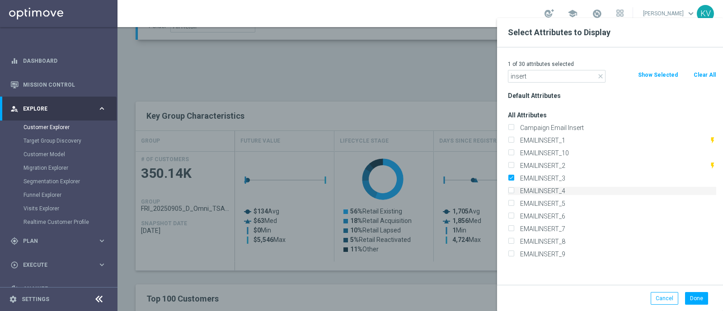
click at [560, 187] on label "EMAILINSERT_4" at bounding box center [616, 191] width 199 height 8
click at [514, 189] on input "EMAILINSERT_4" at bounding box center [511, 192] width 6 height 6
checkbox input "true"
click at [696, 299] on button "Done" at bounding box center [696, 298] width 23 height 13
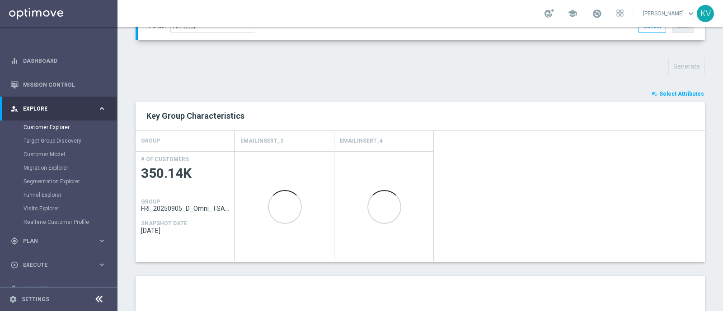
type input "Search"
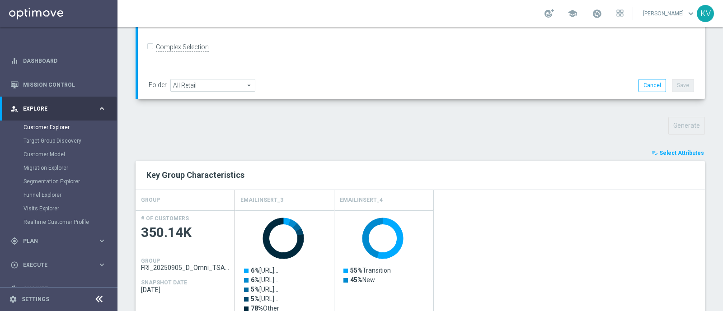
scroll to position [278, 0]
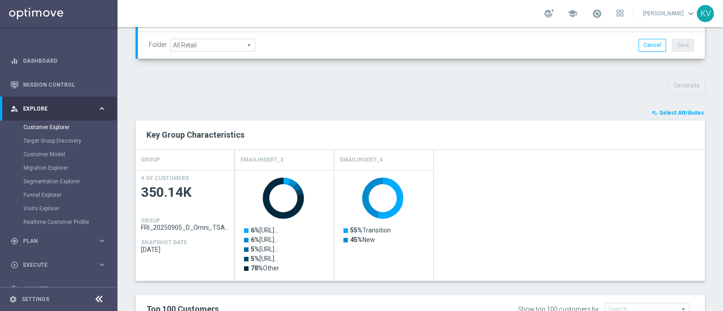
click at [661, 115] on button "playlist_add_check Select Attributes" at bounding box center [678, 113] width 54 height 10
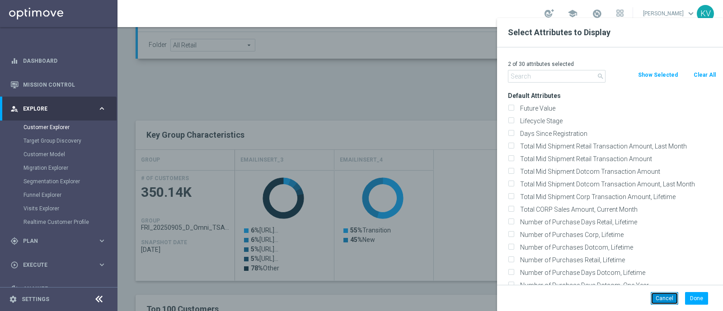
click at [658, 300] on button "Cancel" at bounding box center [665, 298] width 28 height 13
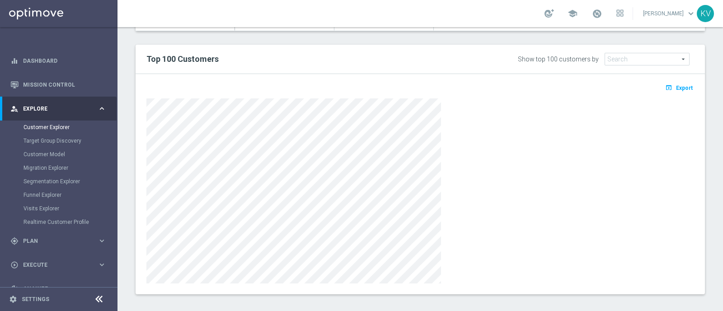
scroll to position [527, 0]
